Goal: Task Accomplishment & Management: Manage account settings

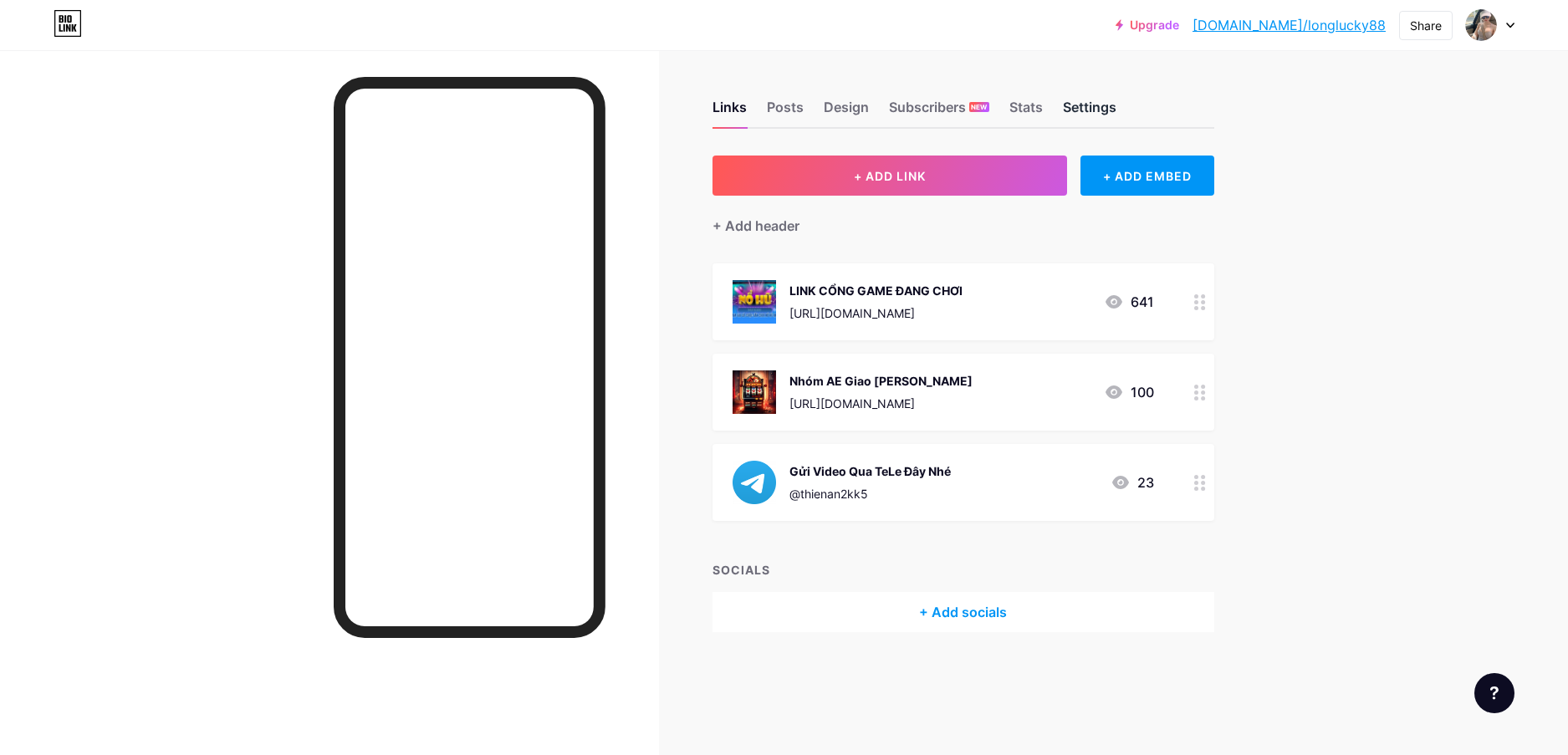
click at [1080, 109] on div "Settings" at bounding box center [1089, 112] width 53 height 30
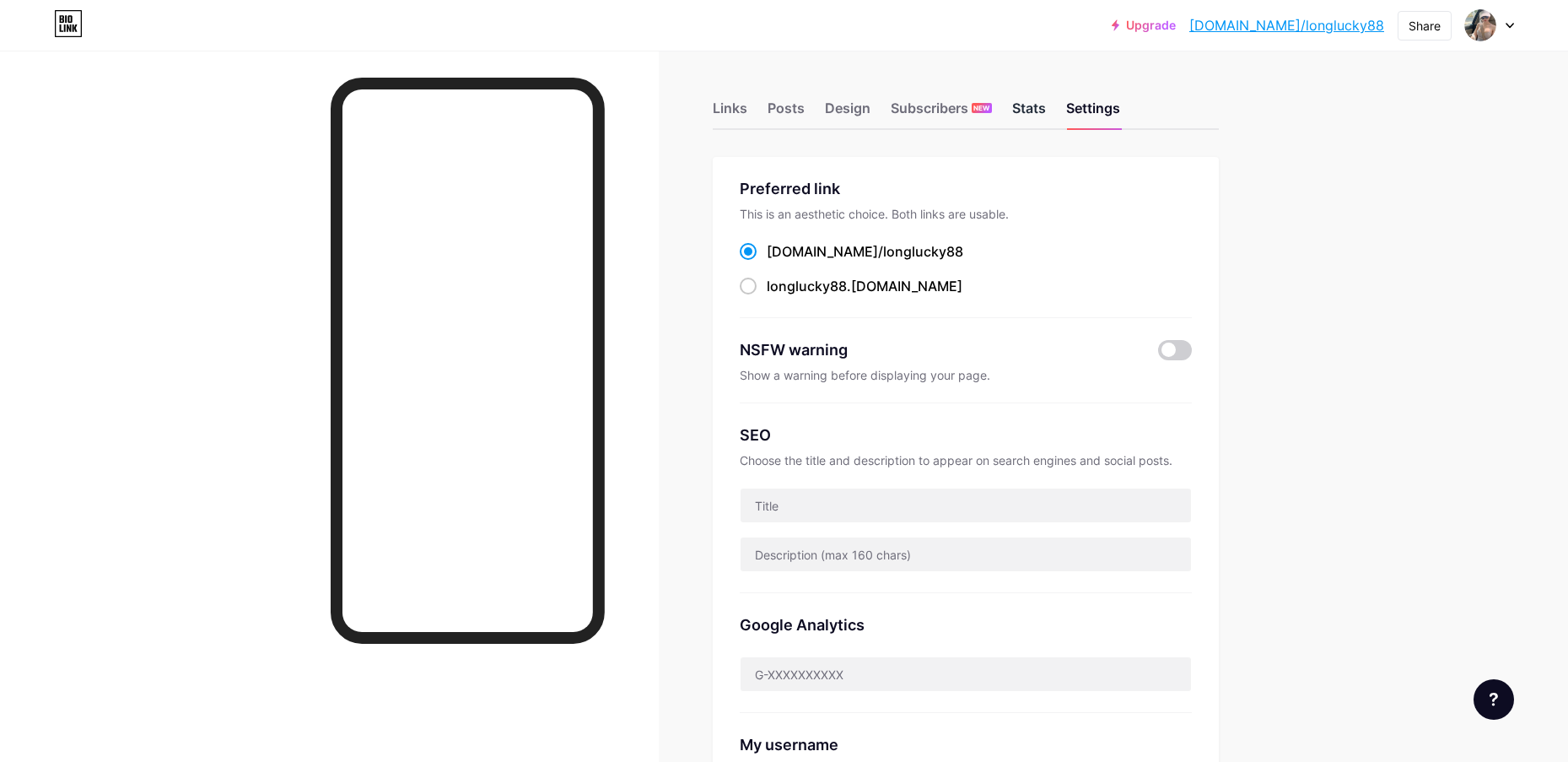
click at [1034, 110] on div "Stats" at bounding box center [1029, 113] width 34 height 30
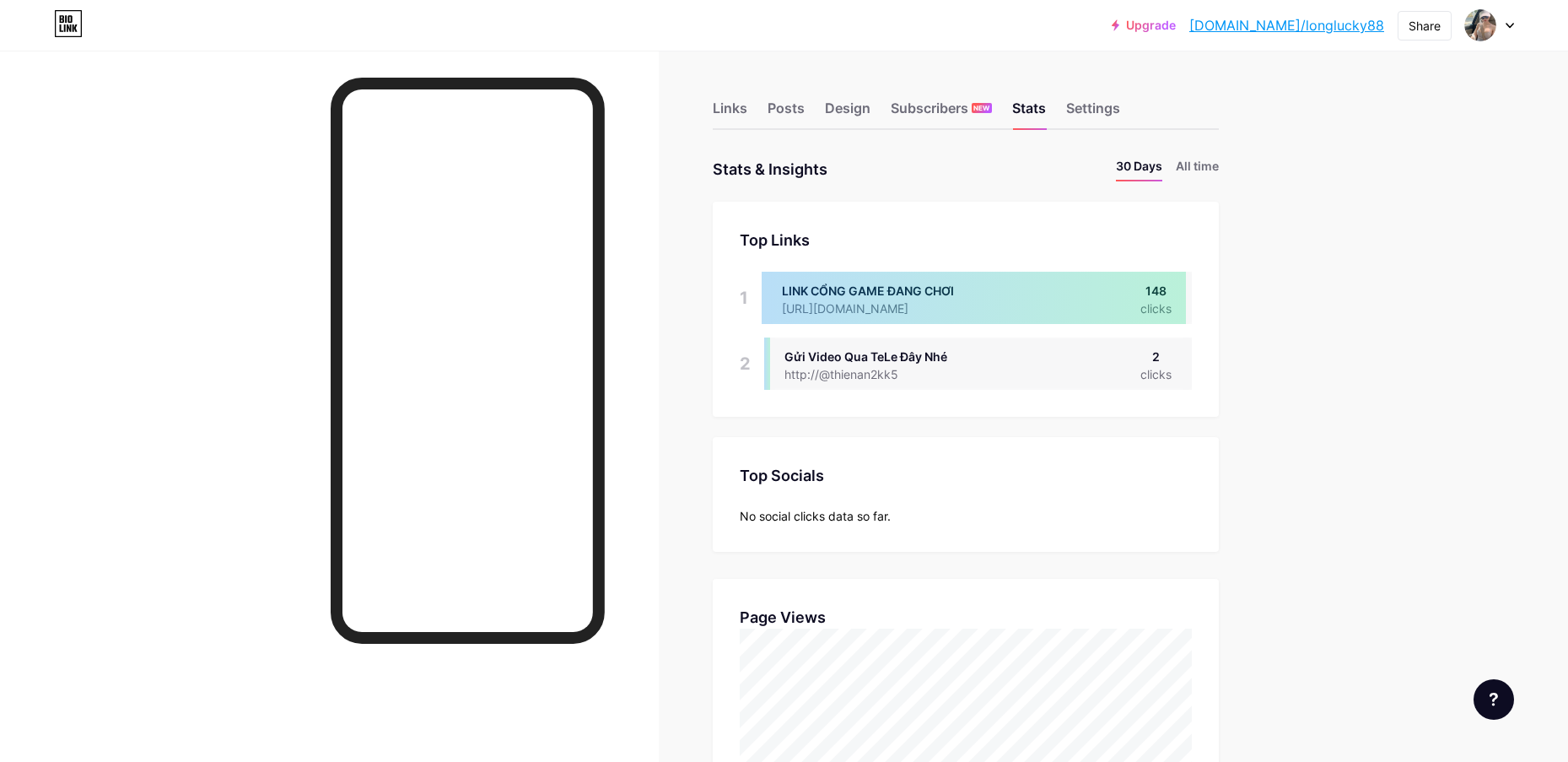
click at [879, 105] on div "Links Posts Design Subscribers NEW Stats Settings" at bounding box center [966, 100] width 506 height 59
click at [864, 106] on div "Design" at bounding box center [847, 113] width 46 height 30
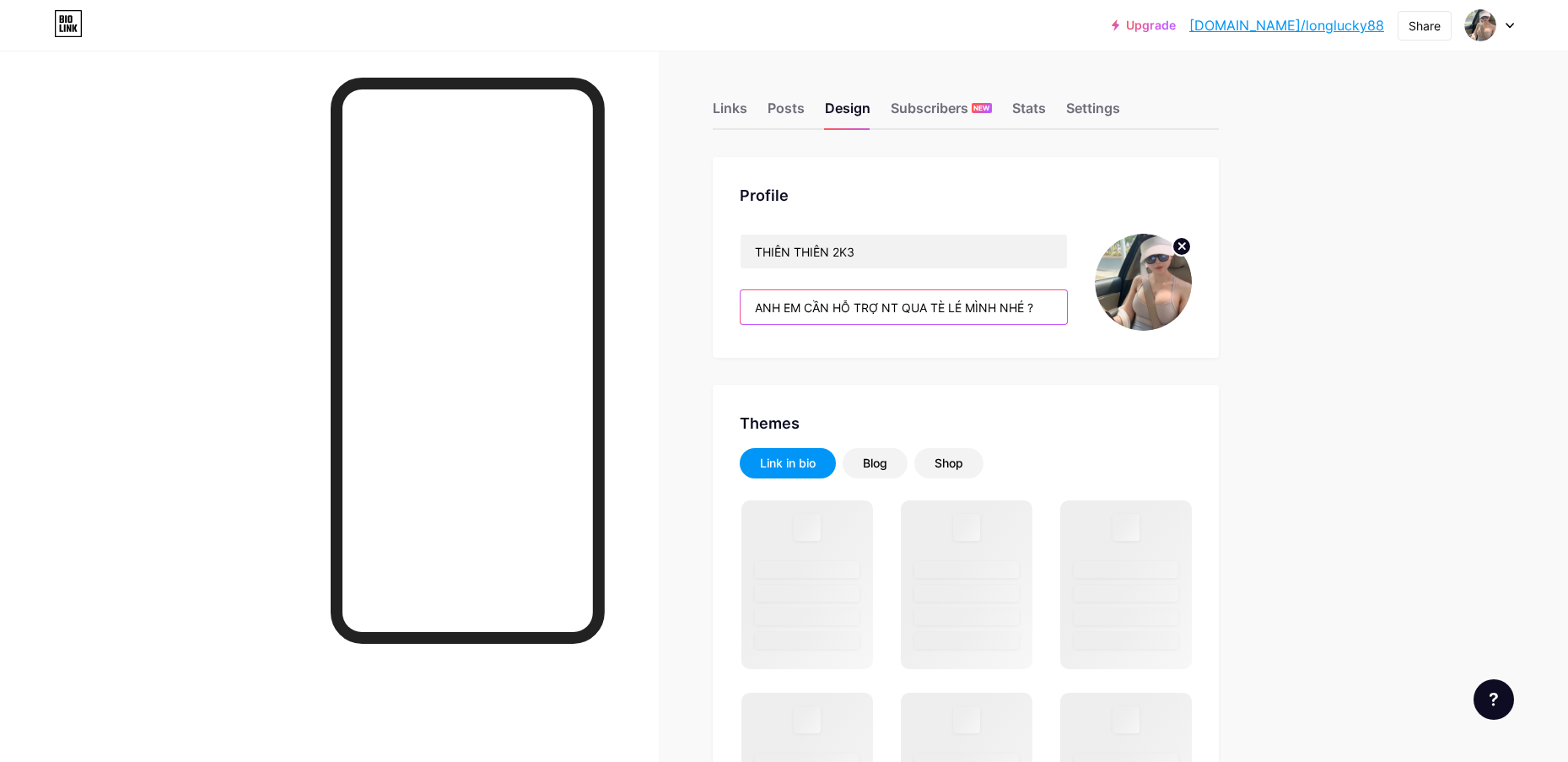
drag, startPoint x: 833, startPoint y: 302, endPoint x: 683, endPoint y: 302, distance: 150.0
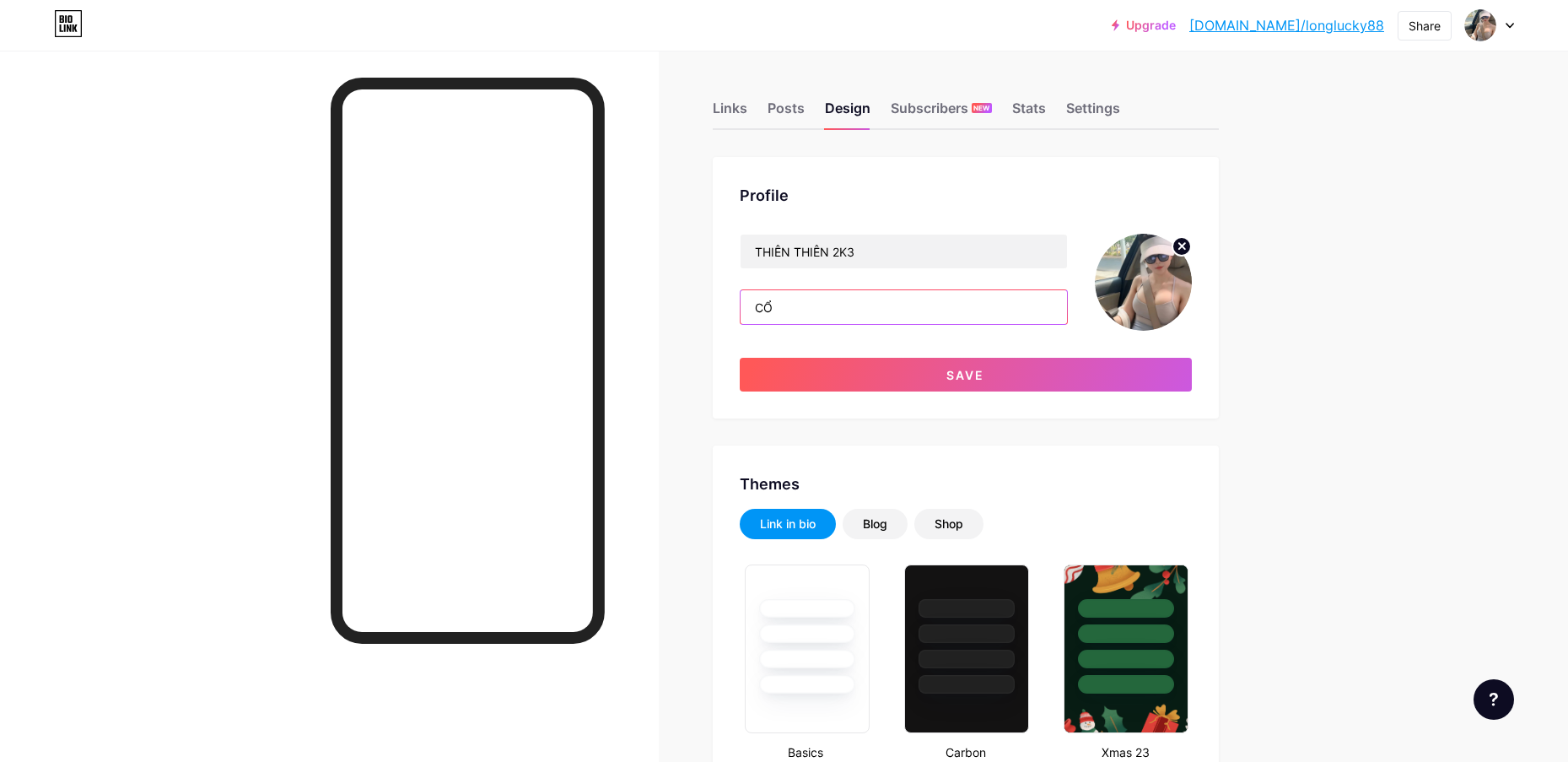
type input "C"
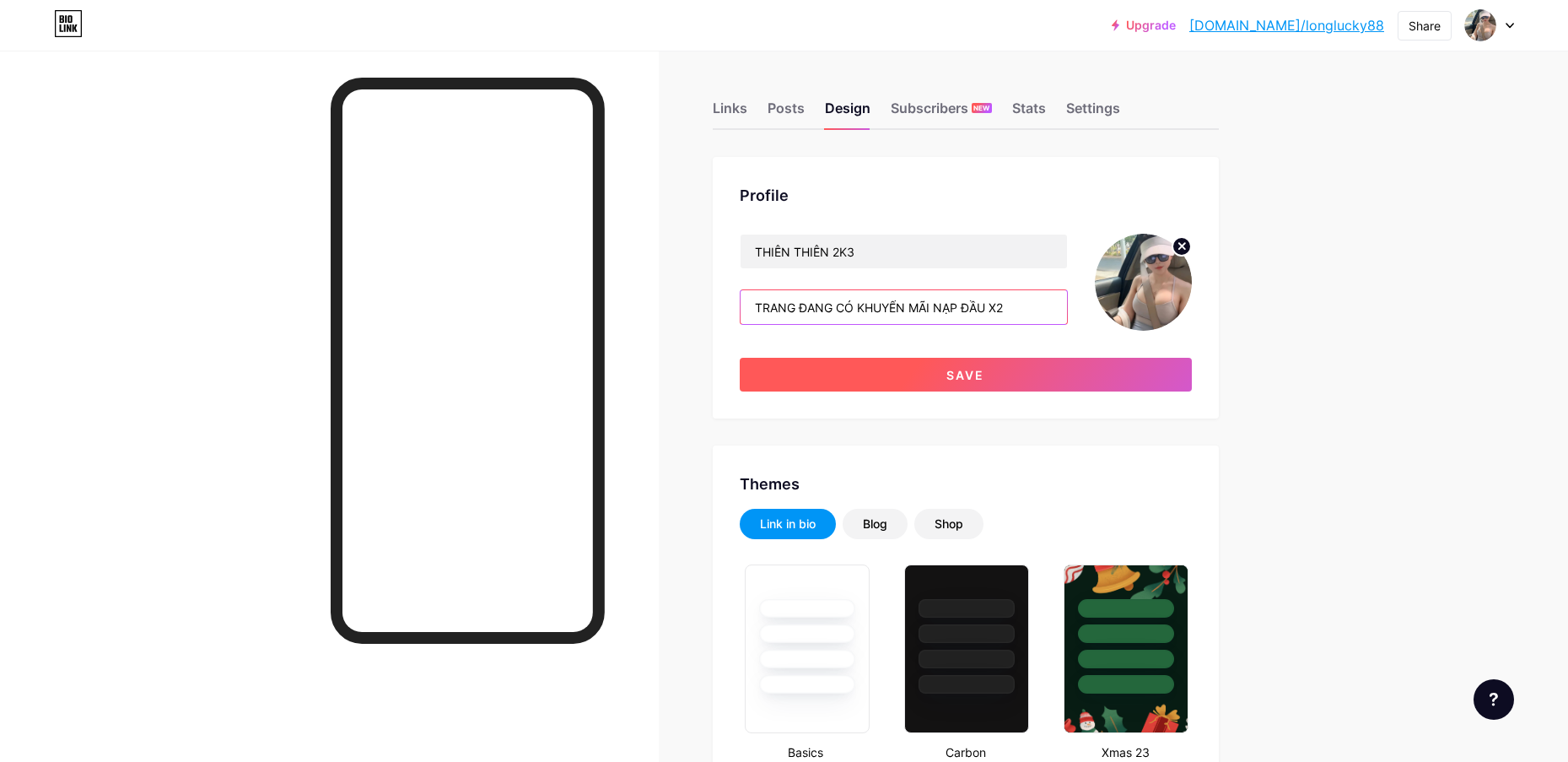
type input "TRANG ĐANG CÓ KHUYẾN MÃI NẠP ĐẦU X2"
click at [991, 375] on button "Save" at bounding box center [965, 375] width 452 height 34
